Goal: Find specific page/section: Find specific page/section

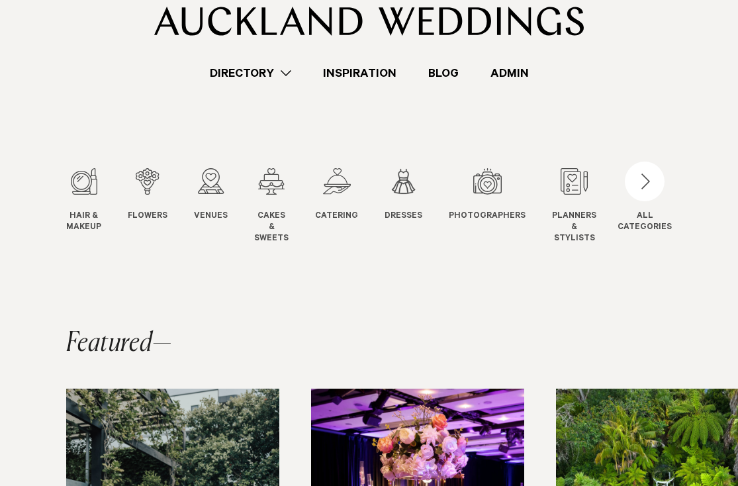
scroll to position [50, 0]
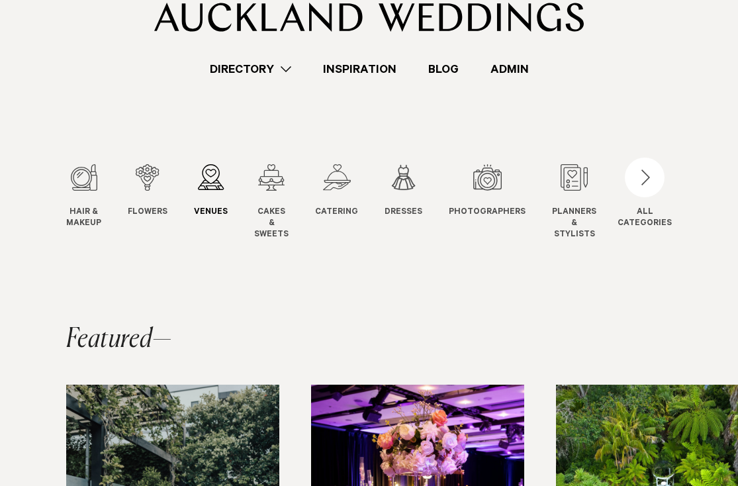
click at [210, 185] on div "3 / 12" at bounding box center [211, 177] width 34 height 26
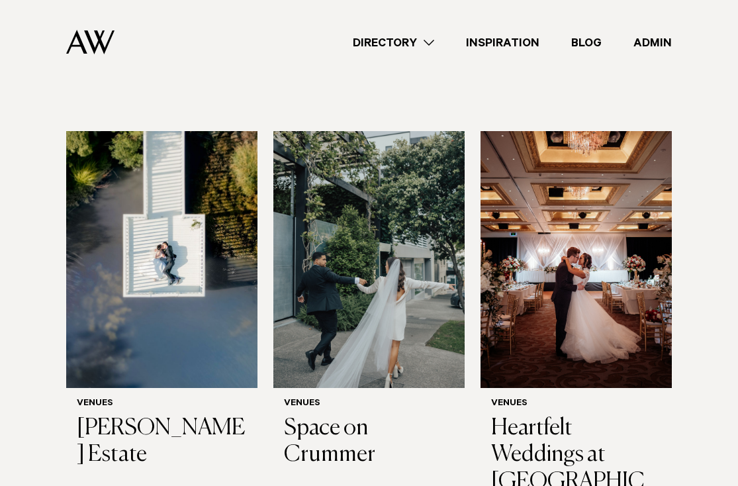
scroll to position [2116, 0]
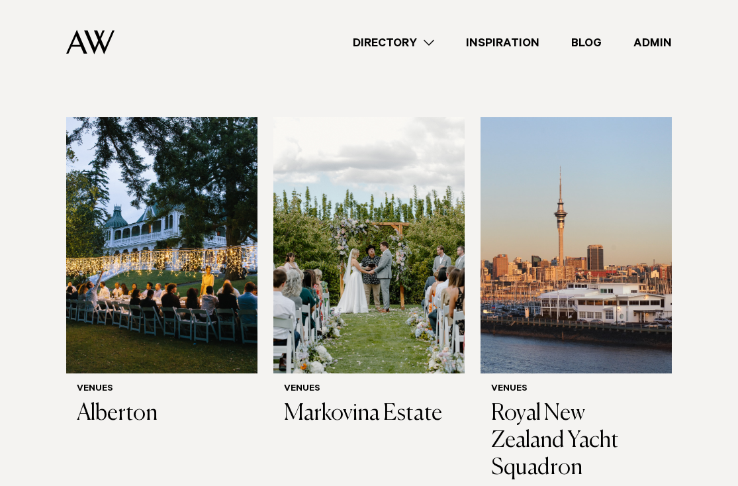
click at [416, 48] on link "Directory" at bounding box center [393, 43] width 113 height 18
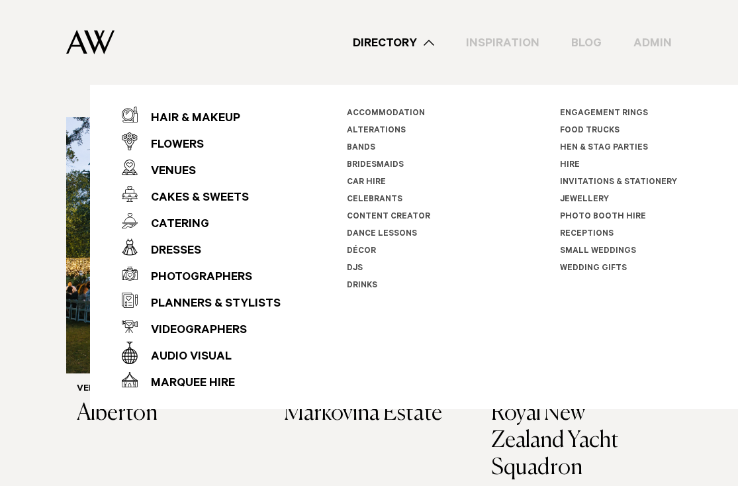
click at [374, 195] on link "Celebrants" at bounding box center [375, 199] width 56 height 9
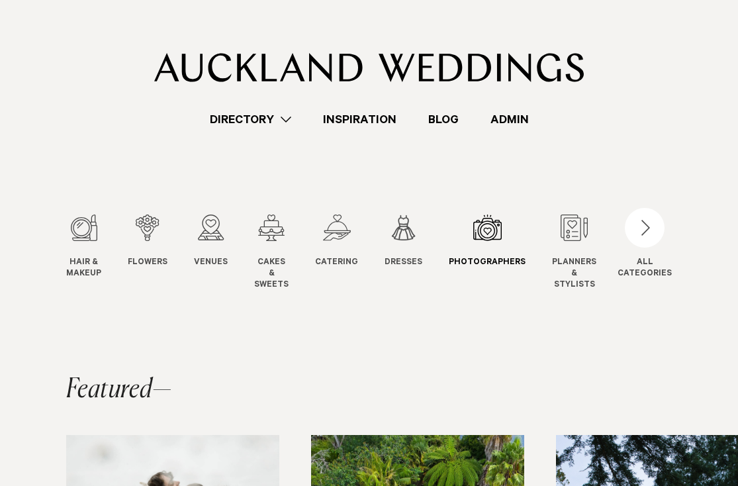
click at [465, 233] on div "7 / 12" at bounding box center [487, 227] width 77 height 26
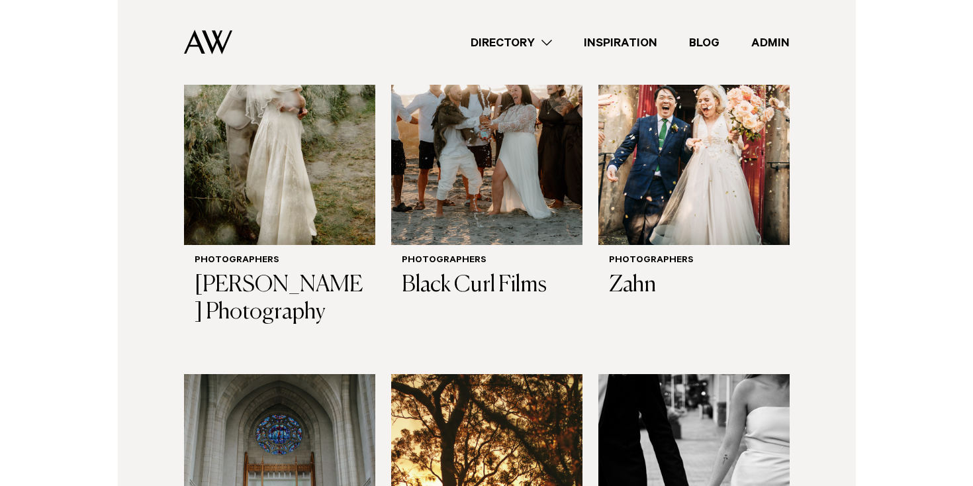
scroll to position [1562, 0]
